Goal: Browse casually

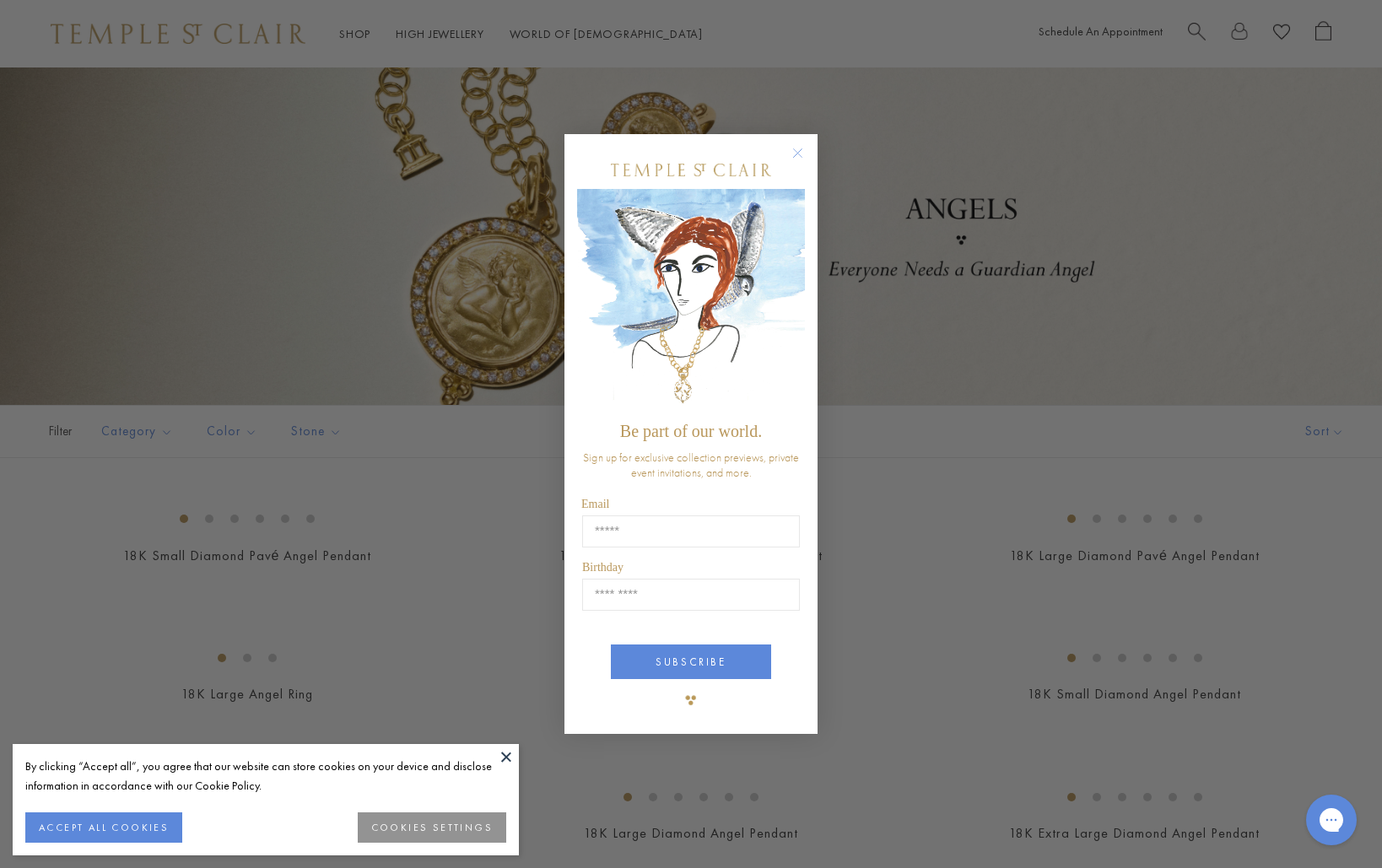
click at [801, 158] on circle "Close dialog" at bounding box center [798, 153] width 21 height 21
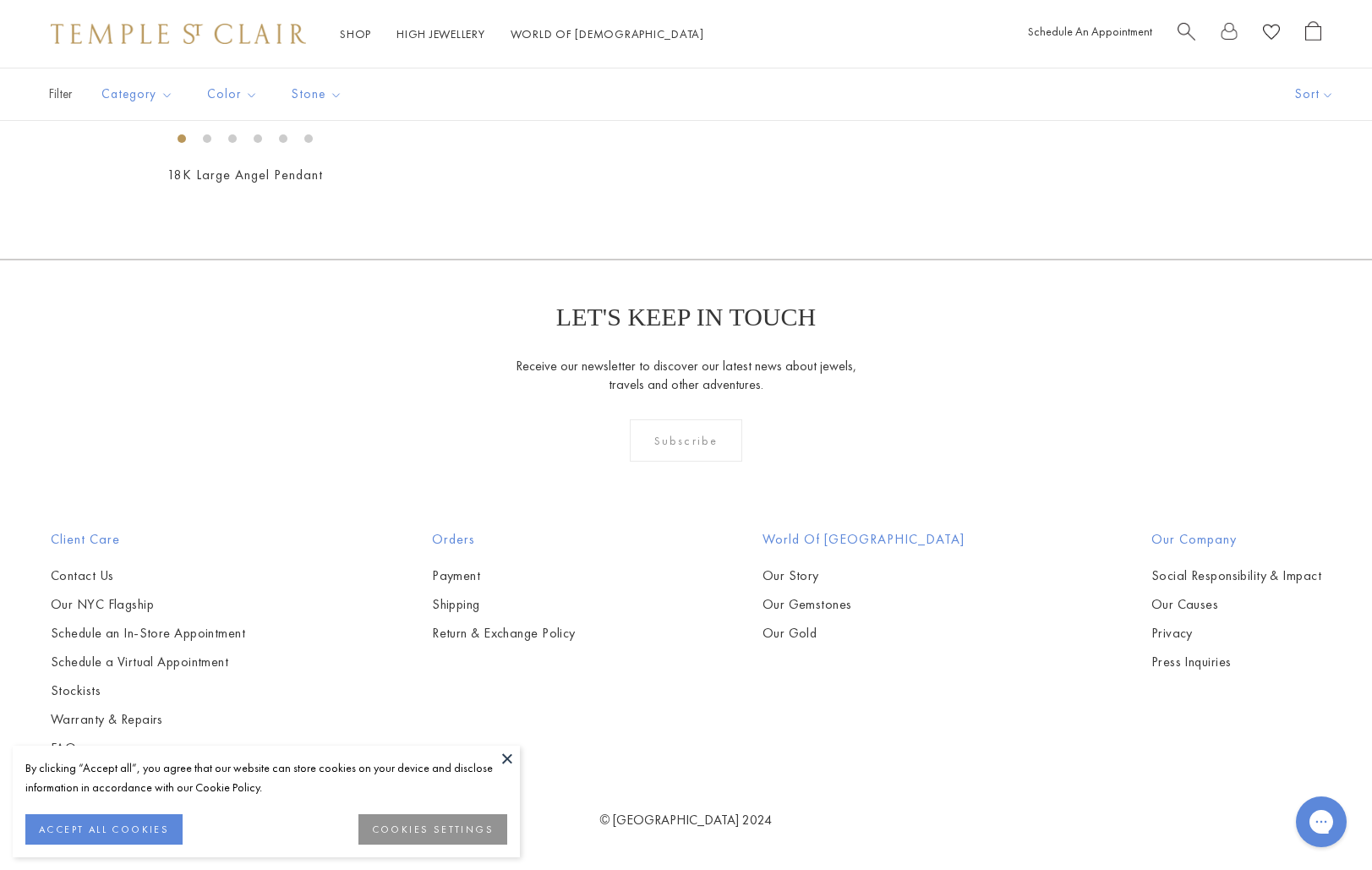
scroll to position [1463, 0]
click at [136, 125] on button "Earrings" at bounding box center [179, 127] width 156 height 20
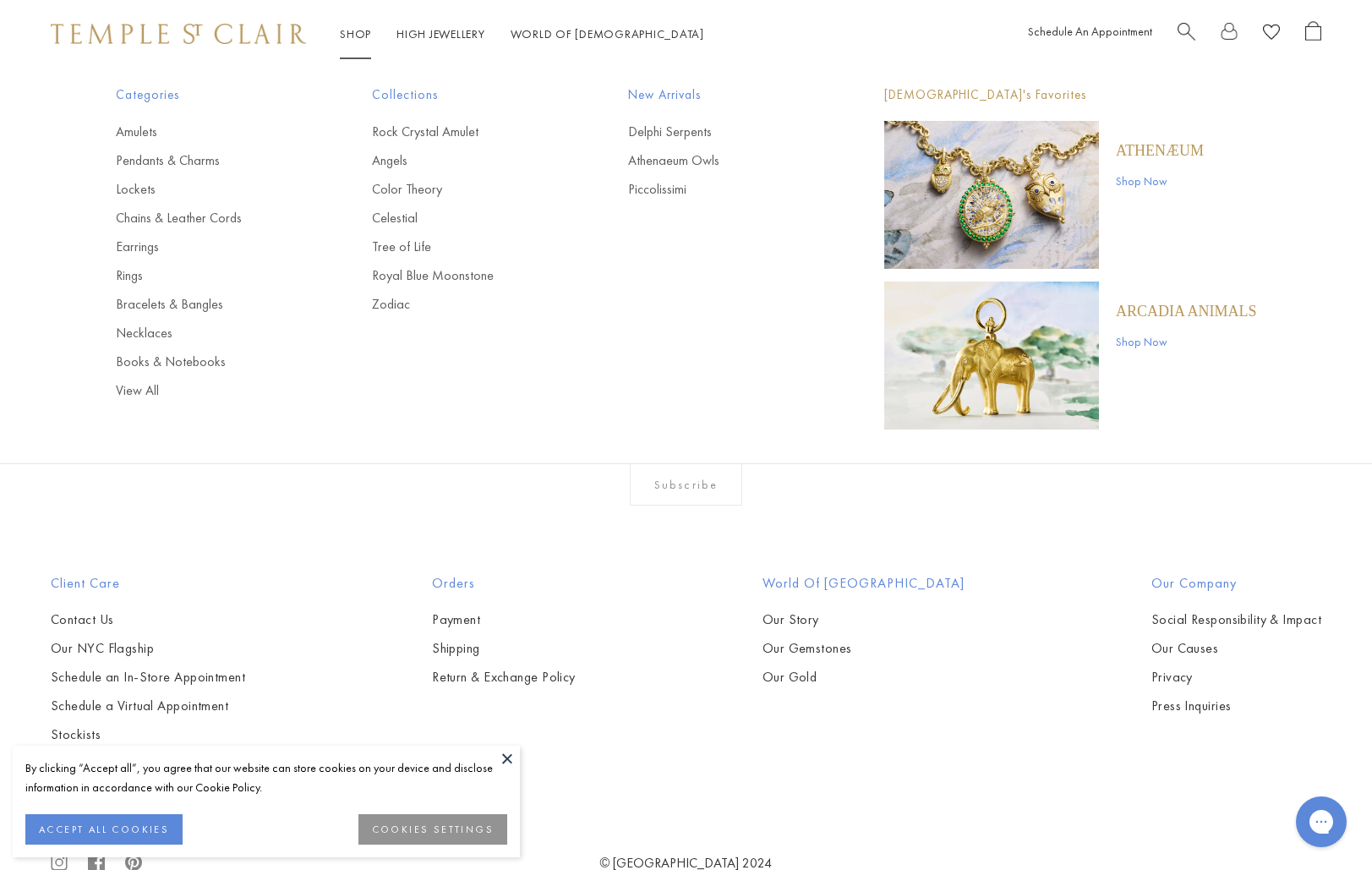
click at [216, 32] on img at bounding box center [178, 34] width 255 height 21
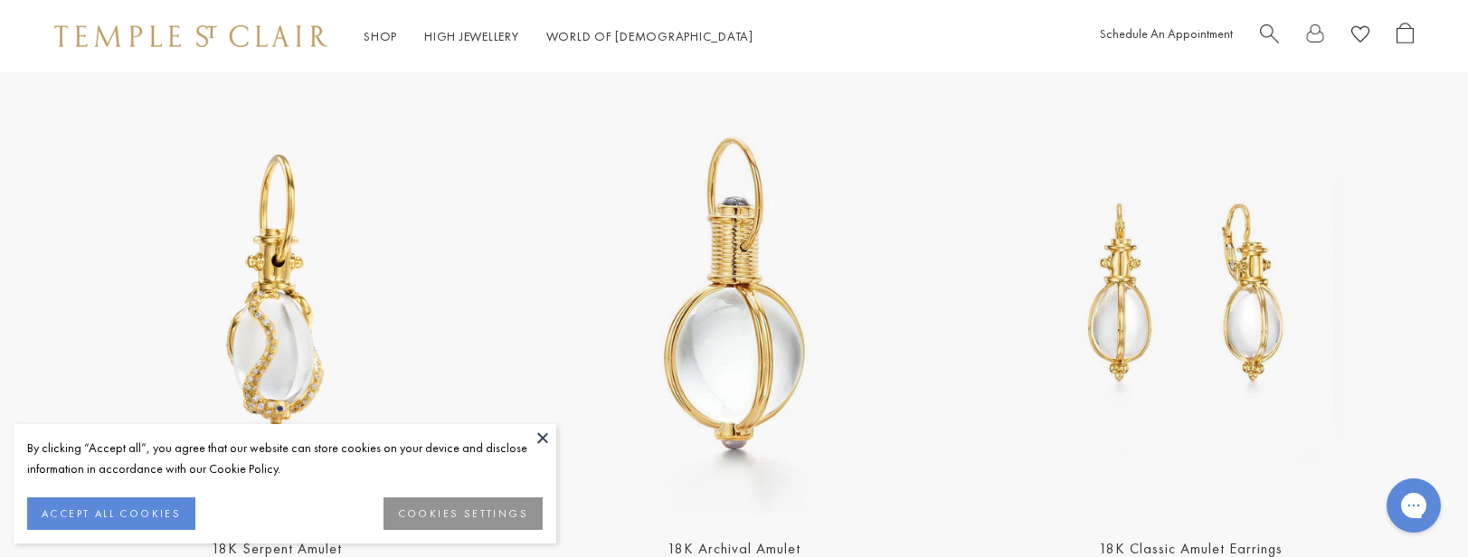
scroll to position [3726, 0]
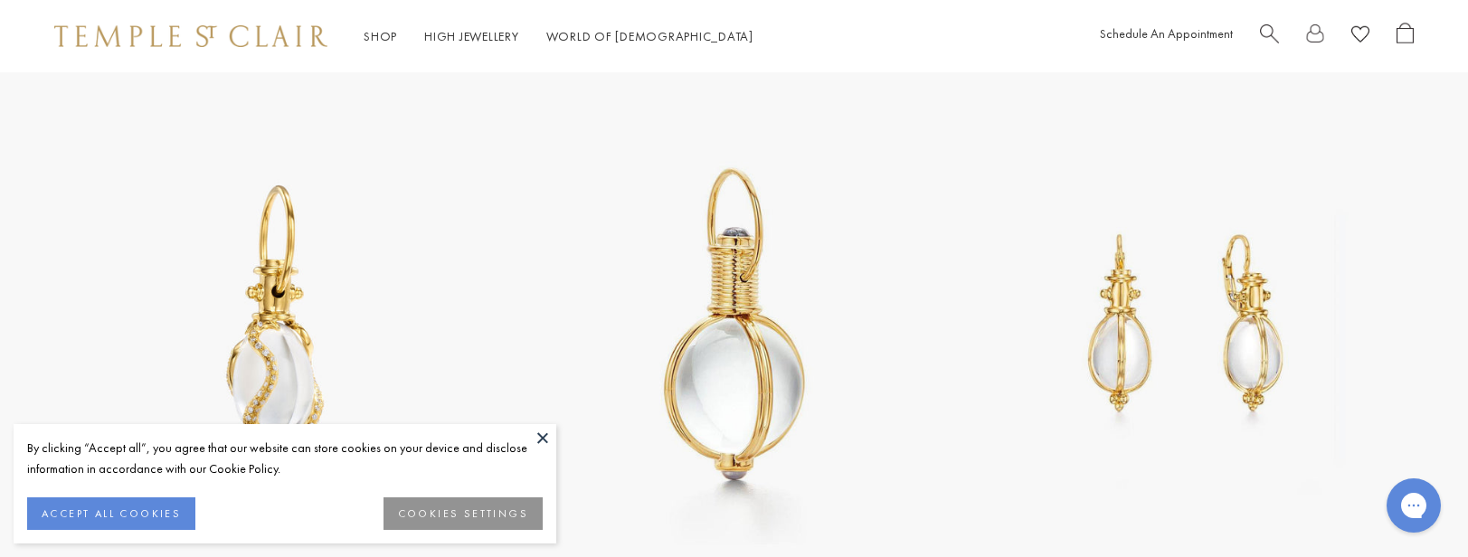
click at [251, 25] on img at bounding box center [190, 36] width 273 height 22
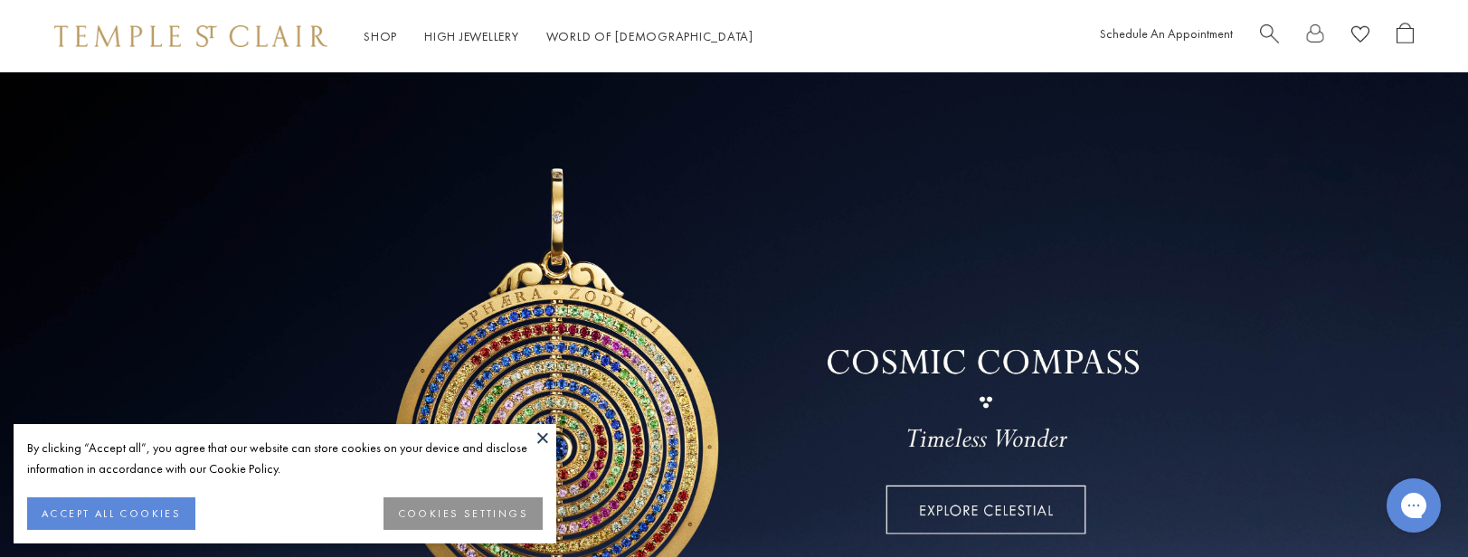
click at [541, 441] on button at bounding box center [542, 437] width 27 height 27
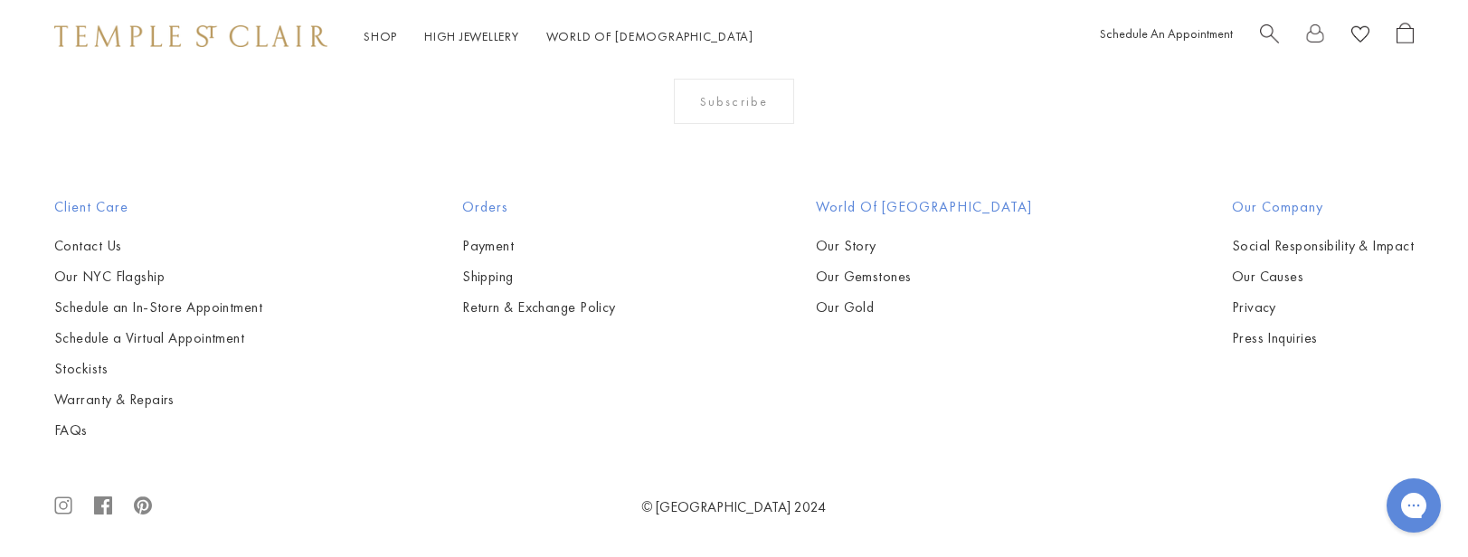
scroll to position [5573, 0]
